Goal: Browse casually

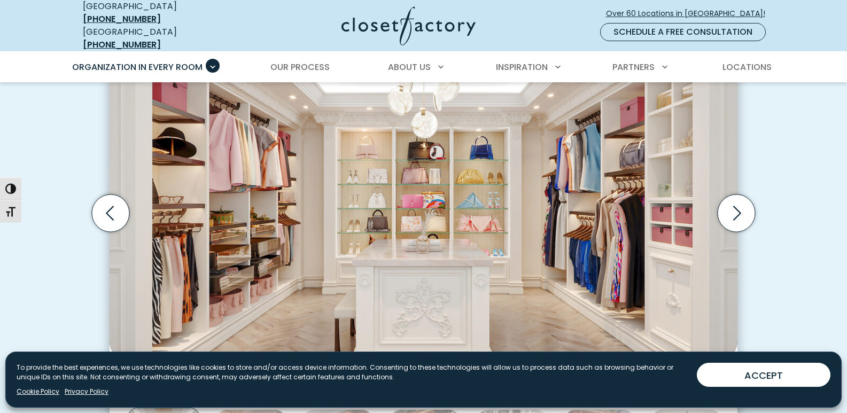
scroll to position [373, 0]
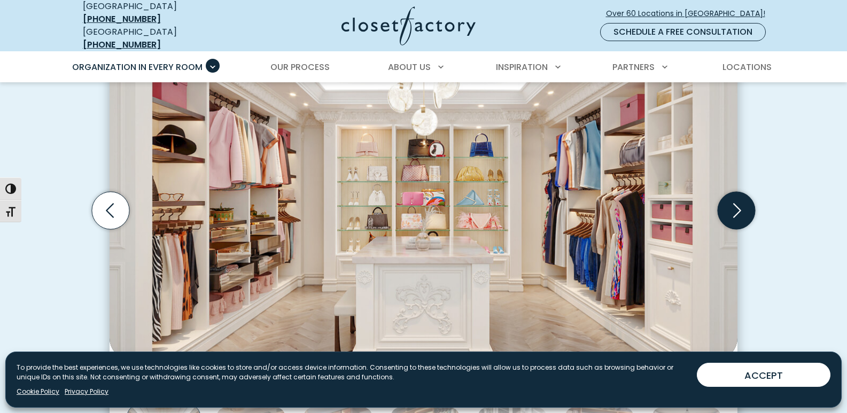
click at [734, 214] on icon "Next slide" at bounding box center [735, 210] width 37 height 37
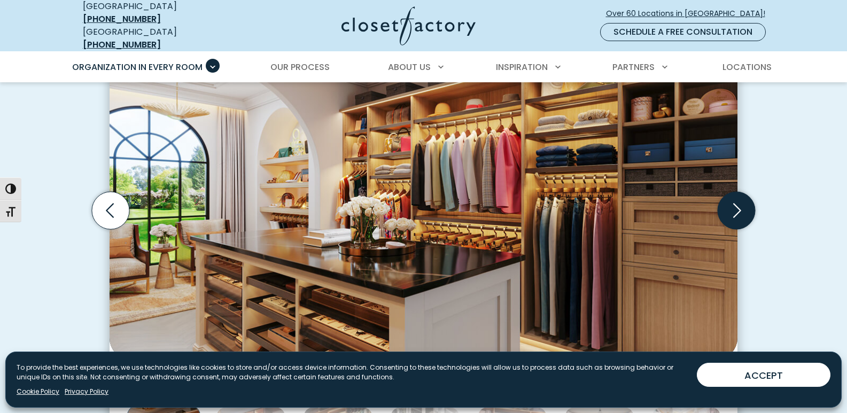
click at [734, 214] on icon "Next slide" at bounding box center [735, 210] width 37 height 37
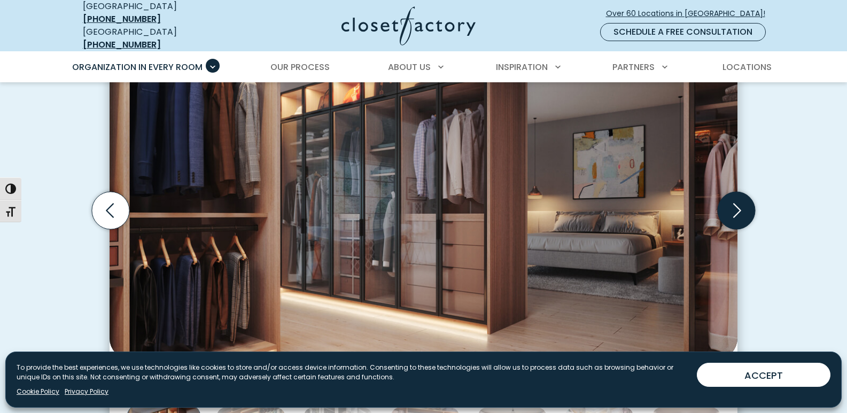
click at [734, 214] on icon "Next slide" at bounding box center [735, 210] width 37 height 37
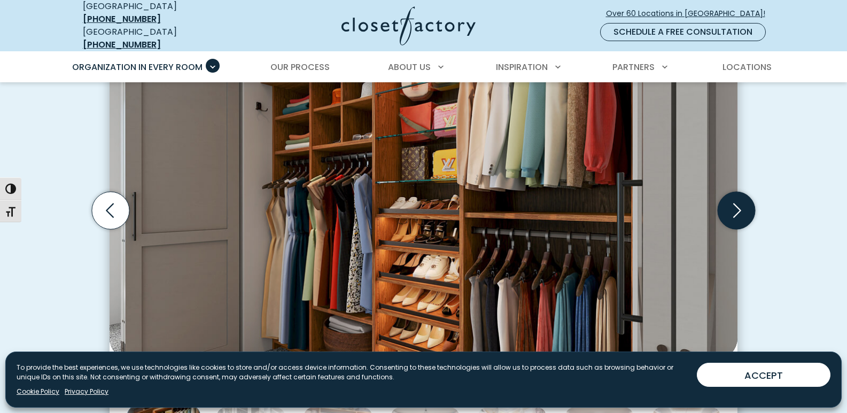
click at [734, 214] on icon "Next slide" at bounding box center [735, 210] width 37 height 37
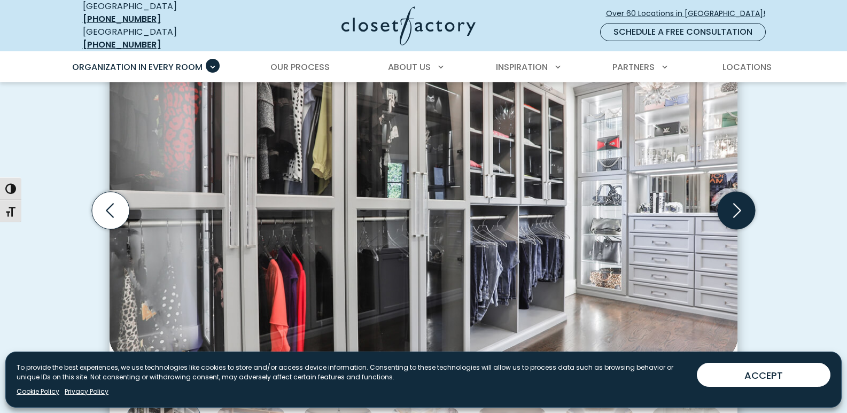
click at [734, 214] on icon "Next slide" at bounding box center [735, 210] width 37 height 37
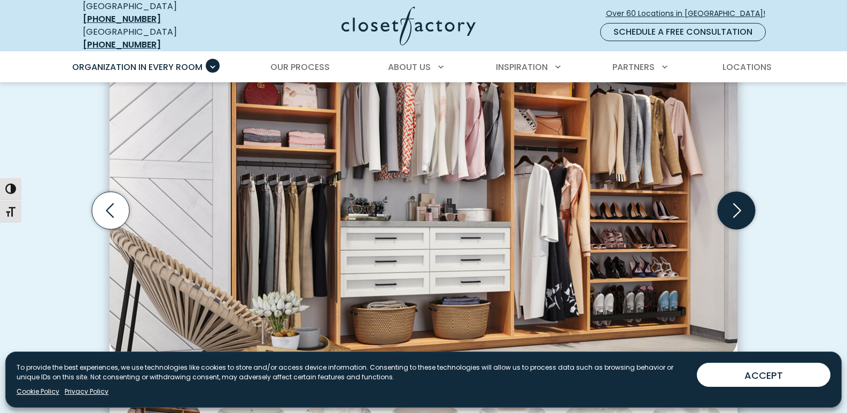
click at [734, 214] on icon "Next slide" at bounding box center [735, 210] width 37 height 37
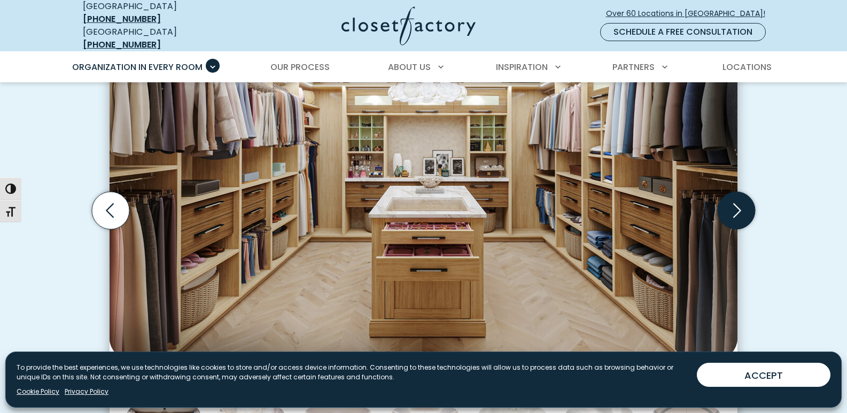
click at [734, 214] on icon "Next slide" at bounding box center [735, 210] width 37 height 37
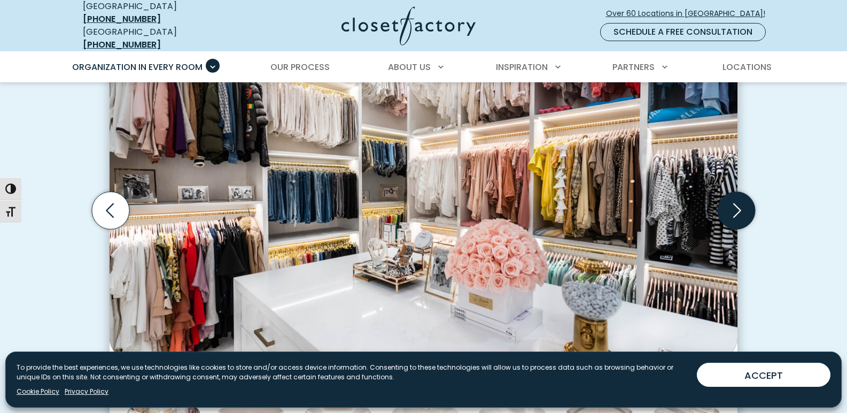
click at [734, 214] on icon "Next slide" at bounding box center [735, 210] width 37 height 37
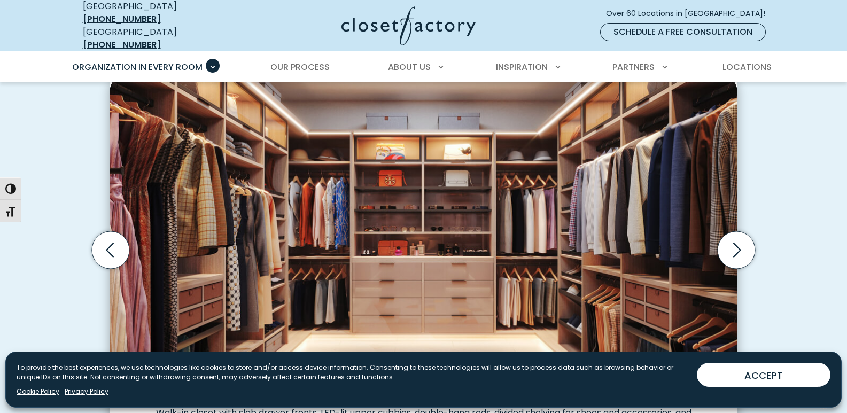
scroll to position [333, 0]
click at [731, 247] on icon "Next slide" at bounding box center [735, 250] width 37 height 37
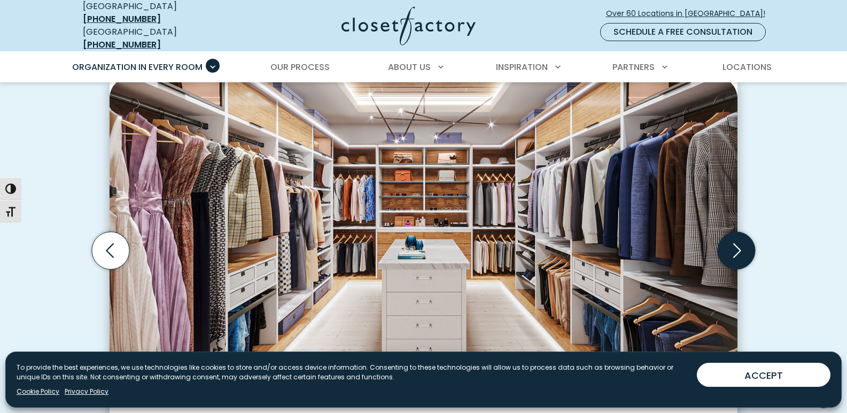
click at [731, 247] on icon "Next slide" at bounding box center [735, 250] width 37 height 37
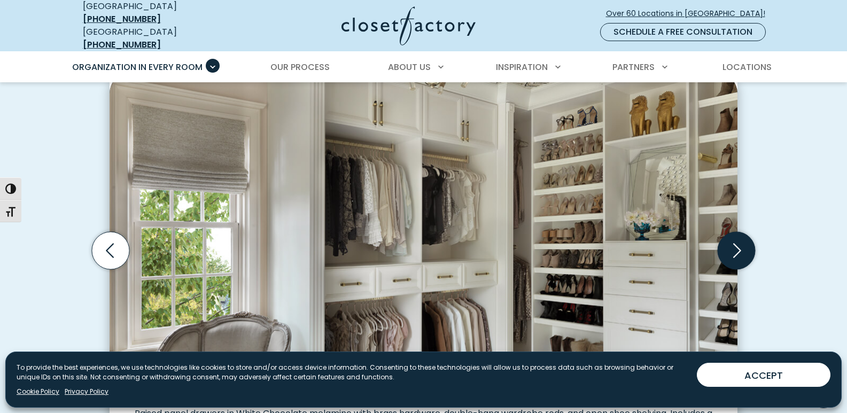
click at [731, 247] on icon "Next slide" at bounding box center [735, 250] width 37 height 37
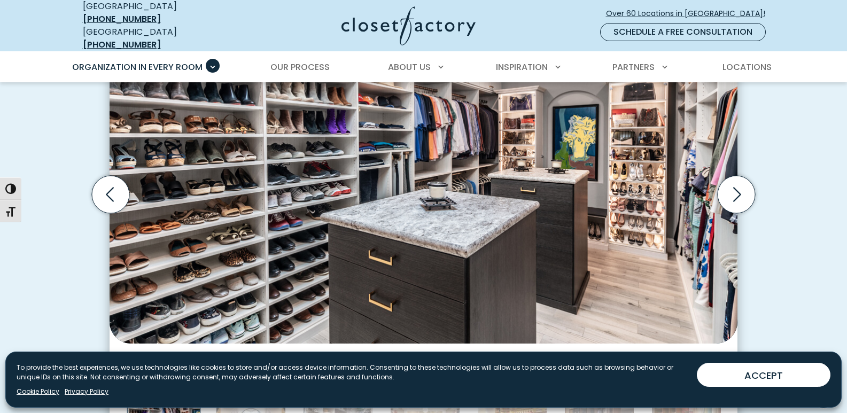
scroll to position [387, 0]
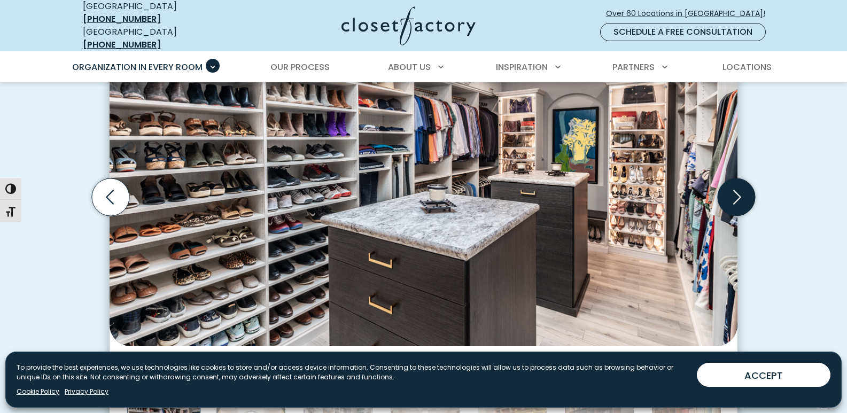
click at [738, 198] on icon "Next slide" at bounding box center [735, 196] width 37 height 37
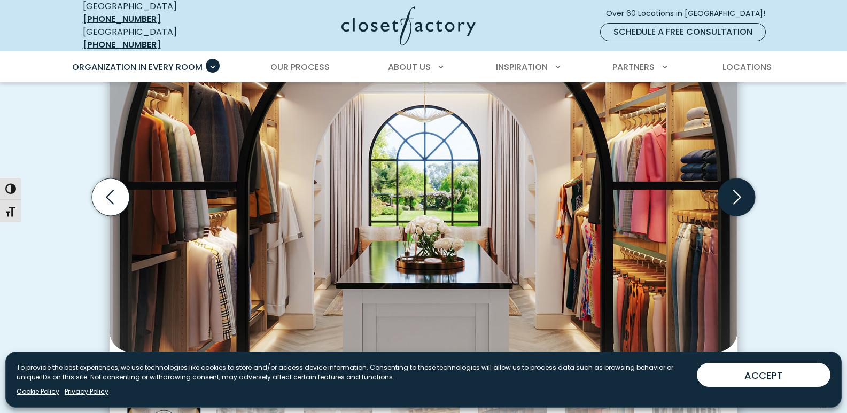
click at [738, 198] on icon "Next slide" at bounding box center [735, 196] width 37 height 37
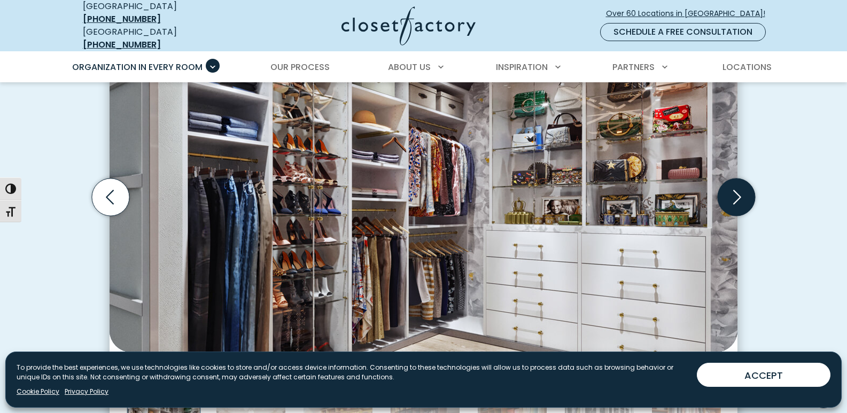
click at [738, 198] on icon "Next slide" at bounding box center [735, 196] width 37 height 37
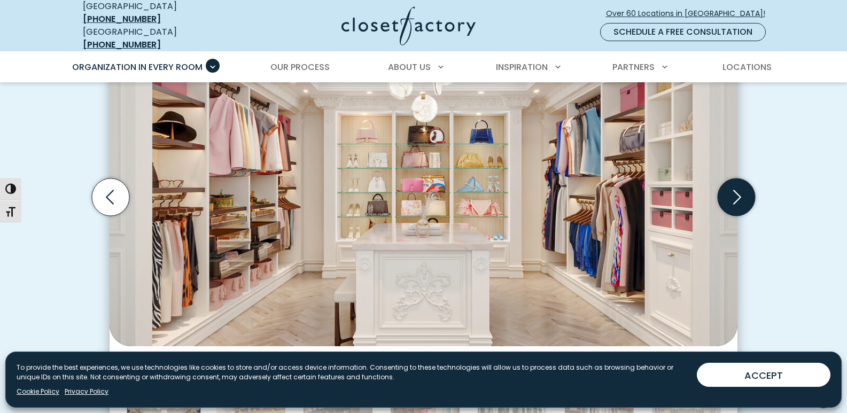
click at [738, 198] on icon "Next slide" at bounding box center [735, 196] width 37 height 37
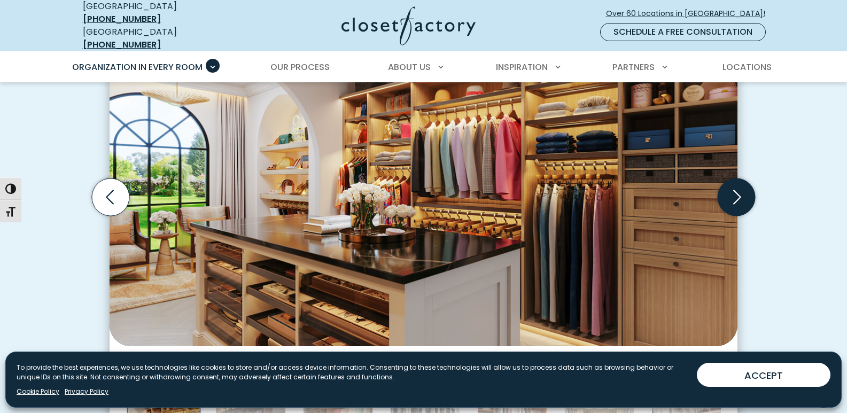
click at [738, 198] on icon "Next slide" at bounding box center [735, 196] width 37 height 37
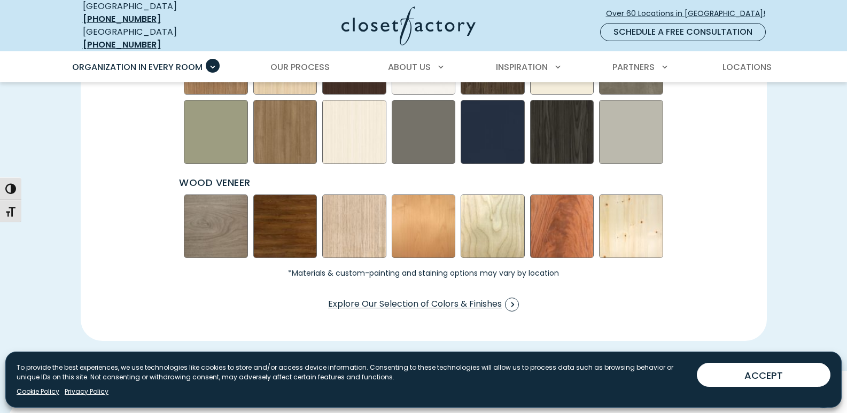
scroll to position [1629, 0]
